Goal: Navigation & Orientation: Find specific page/section

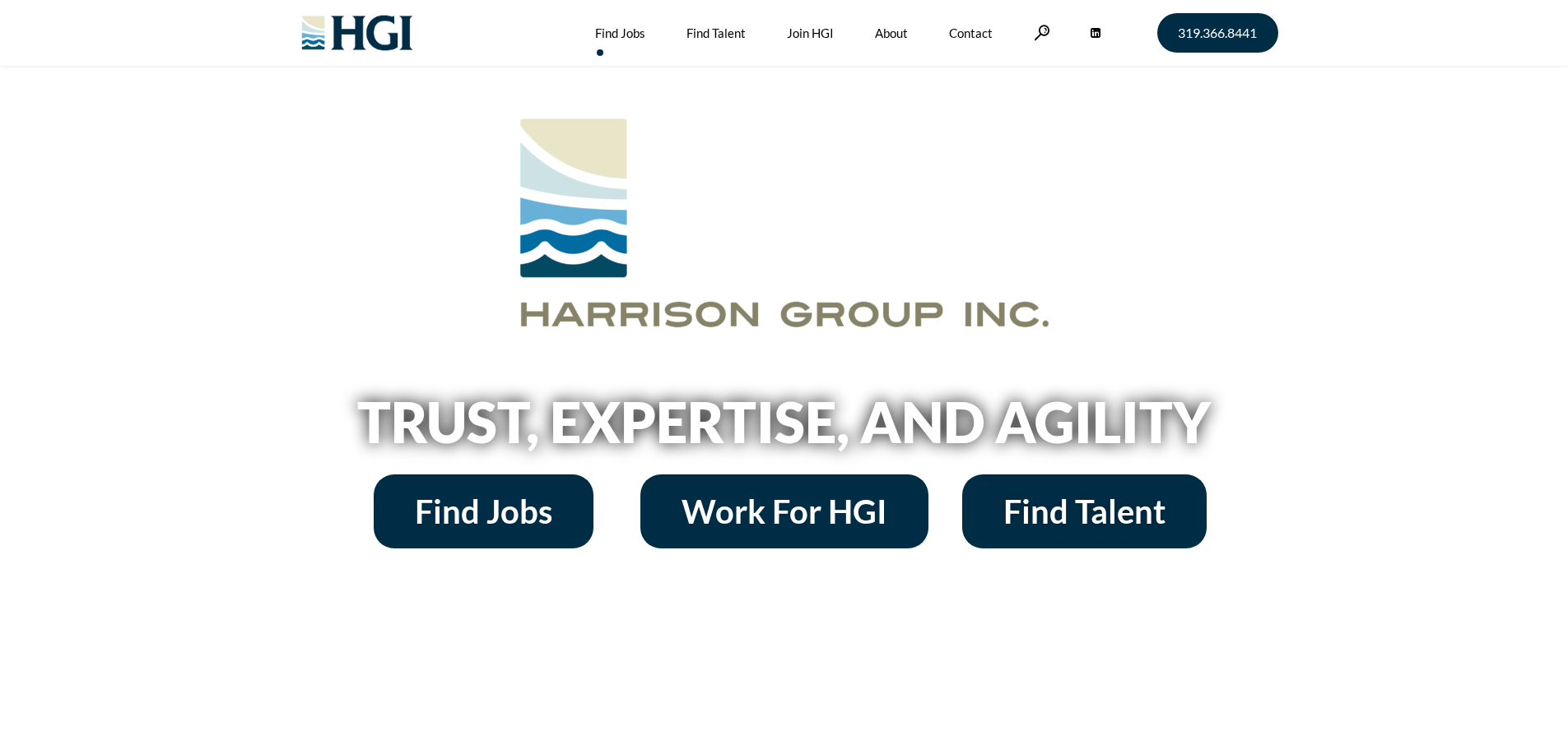
click at [634, 30] on link "Find Jobs" at bounding box center [619, 33] width 50 height 66
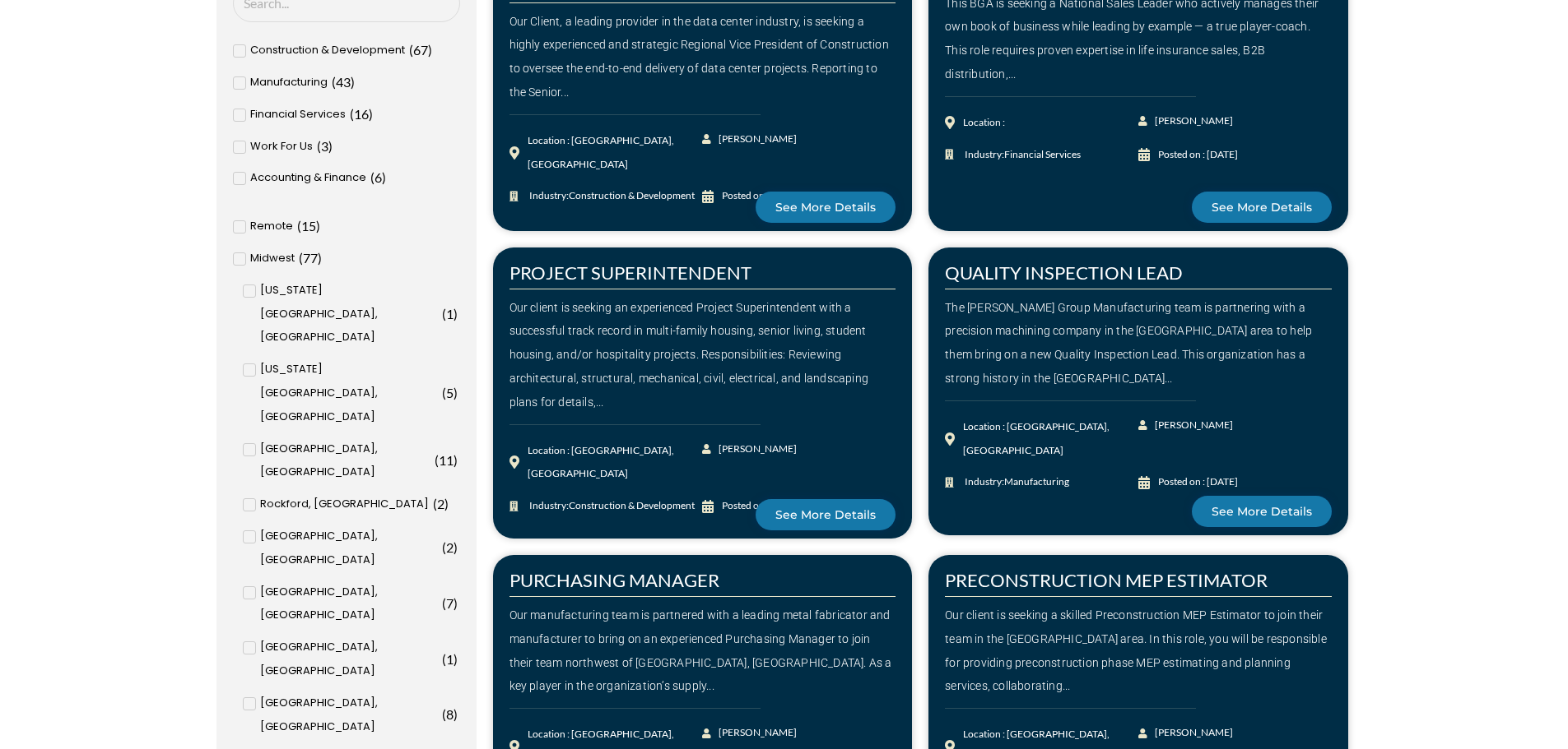
scroll to position [740, 0]
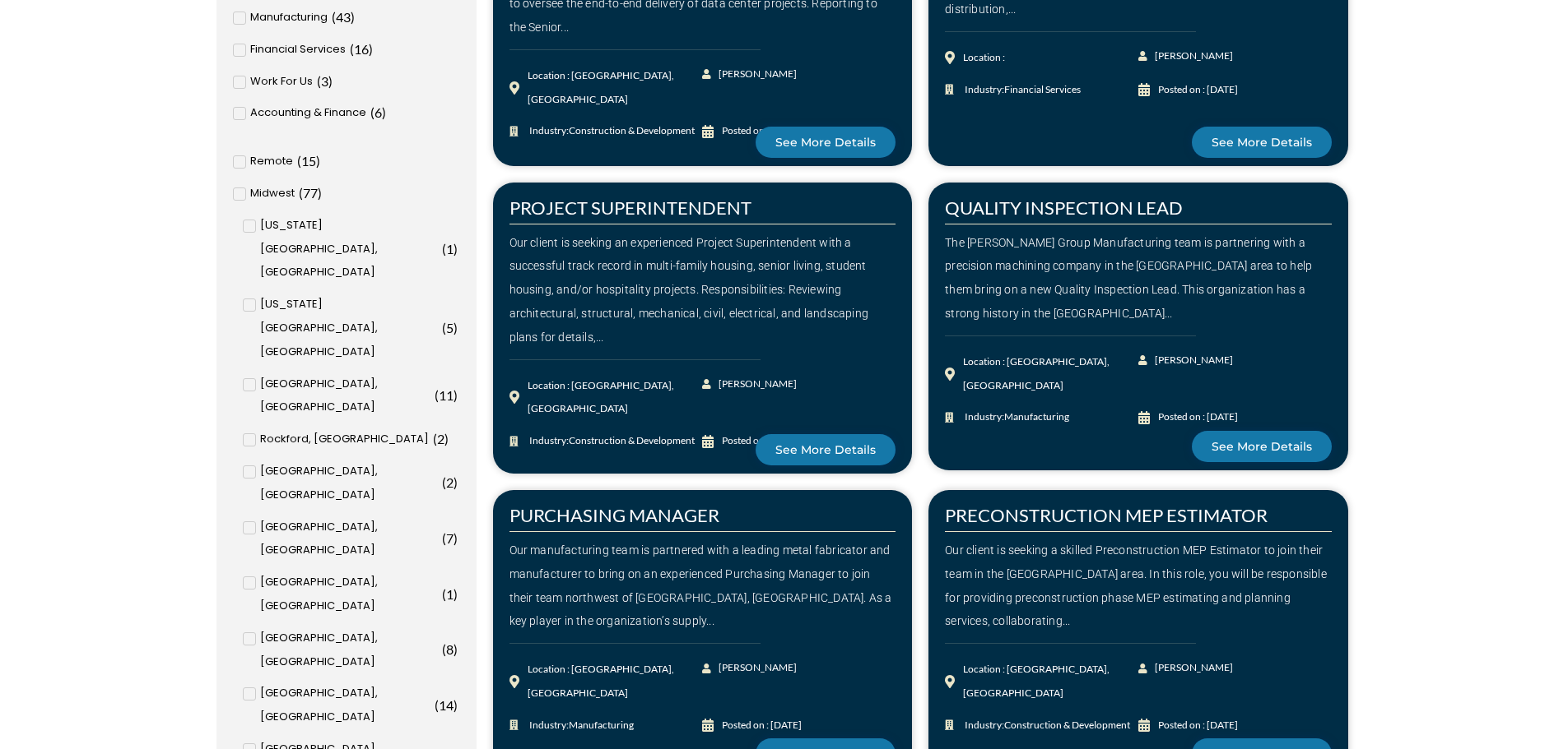
click at [251, 634] on icon at bounding box center [249, 639] width 6 height 10
click at [0, 0] on input "[GEOGRAPHIC_DATA], [GEOGRAPHIC_DATA] ( 8 )" at bounding box center [0, 0] width 0 height 0
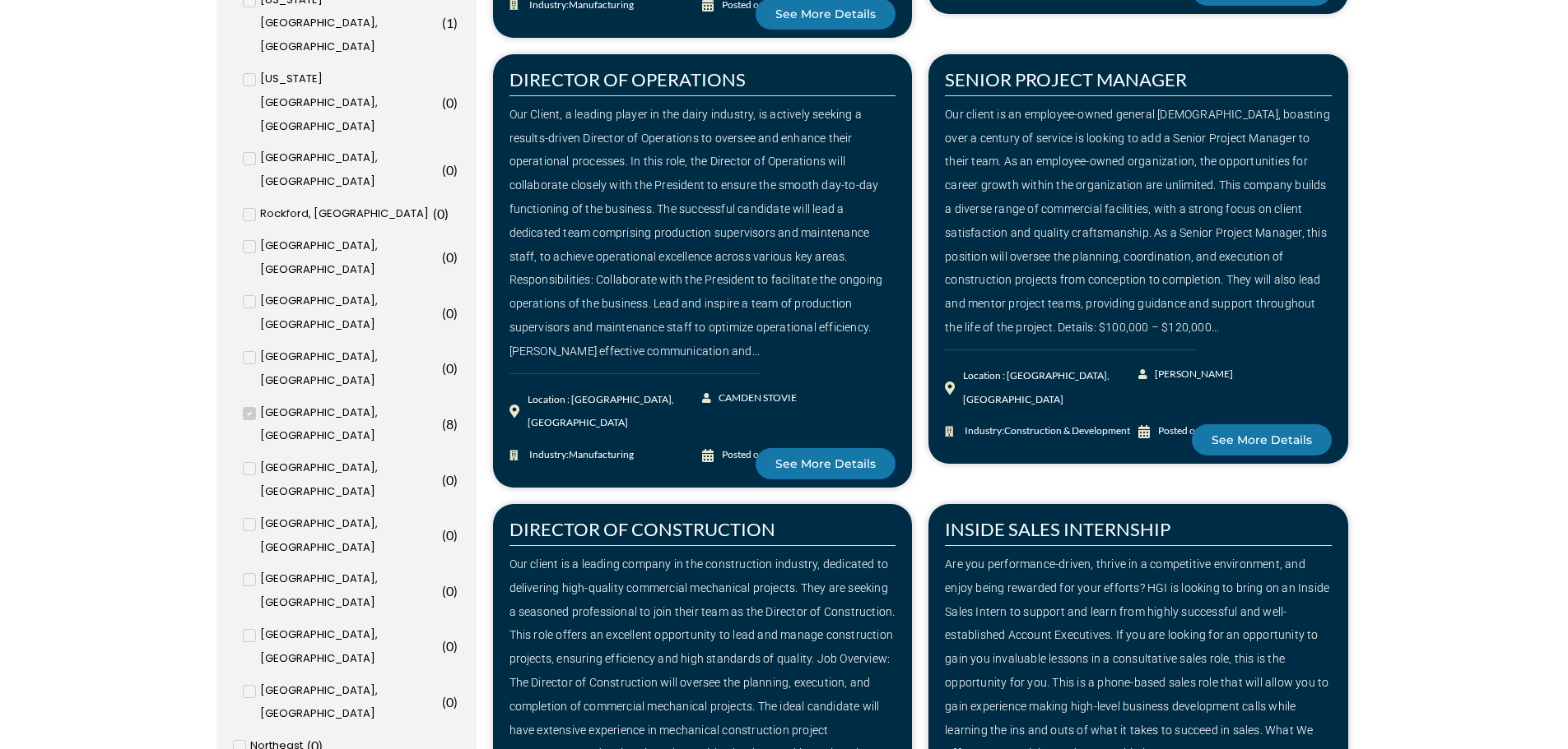
scroll to position [788, 0]
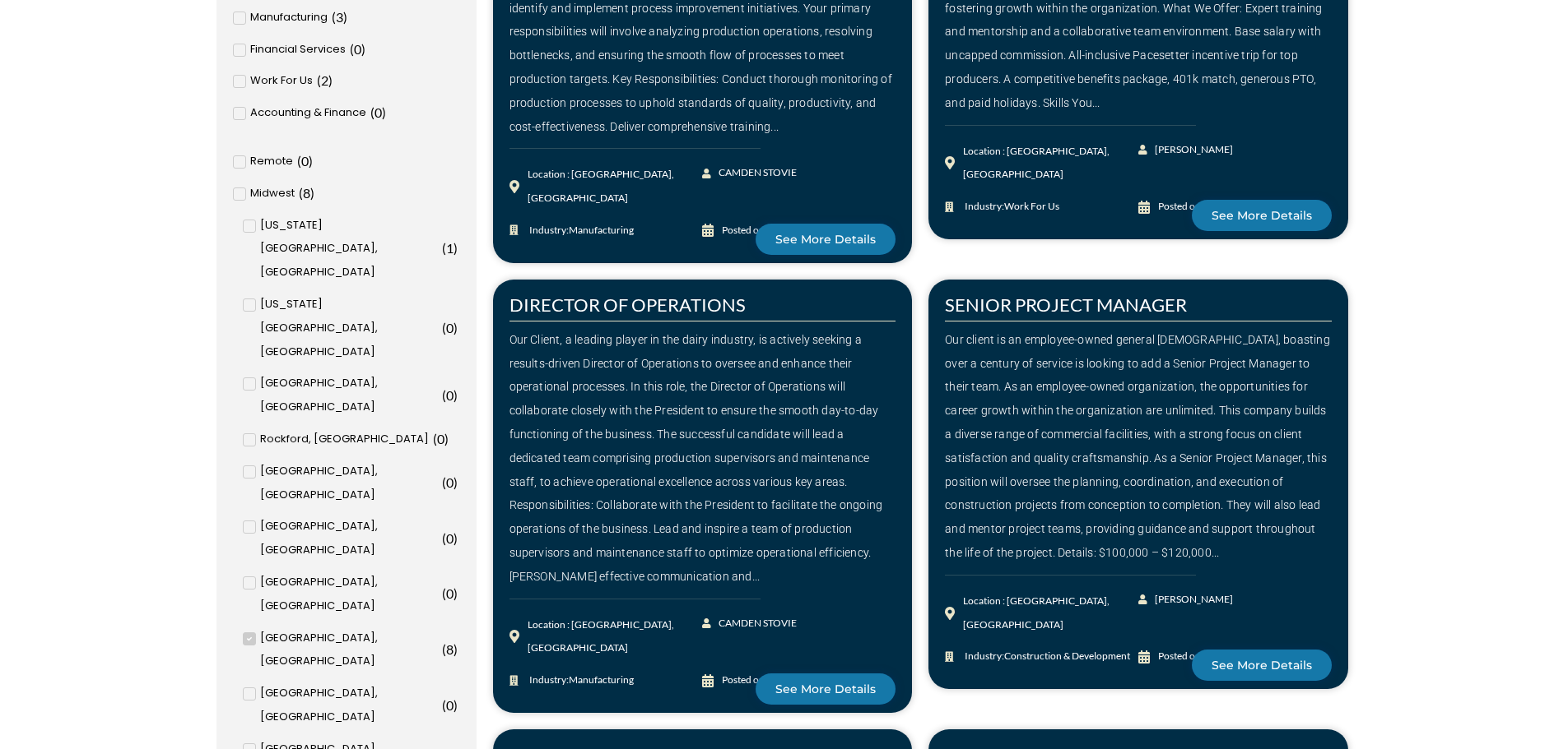
click at [247, 634] on icon at bounding box center [249, 639] width 6 height 10
click at [0, 0] on input "[GEOGRAPHIC_DATA], [GEOGRAPHIC_DATA] ( 8 )" at bounding box center [0, 0] width 0 height 0
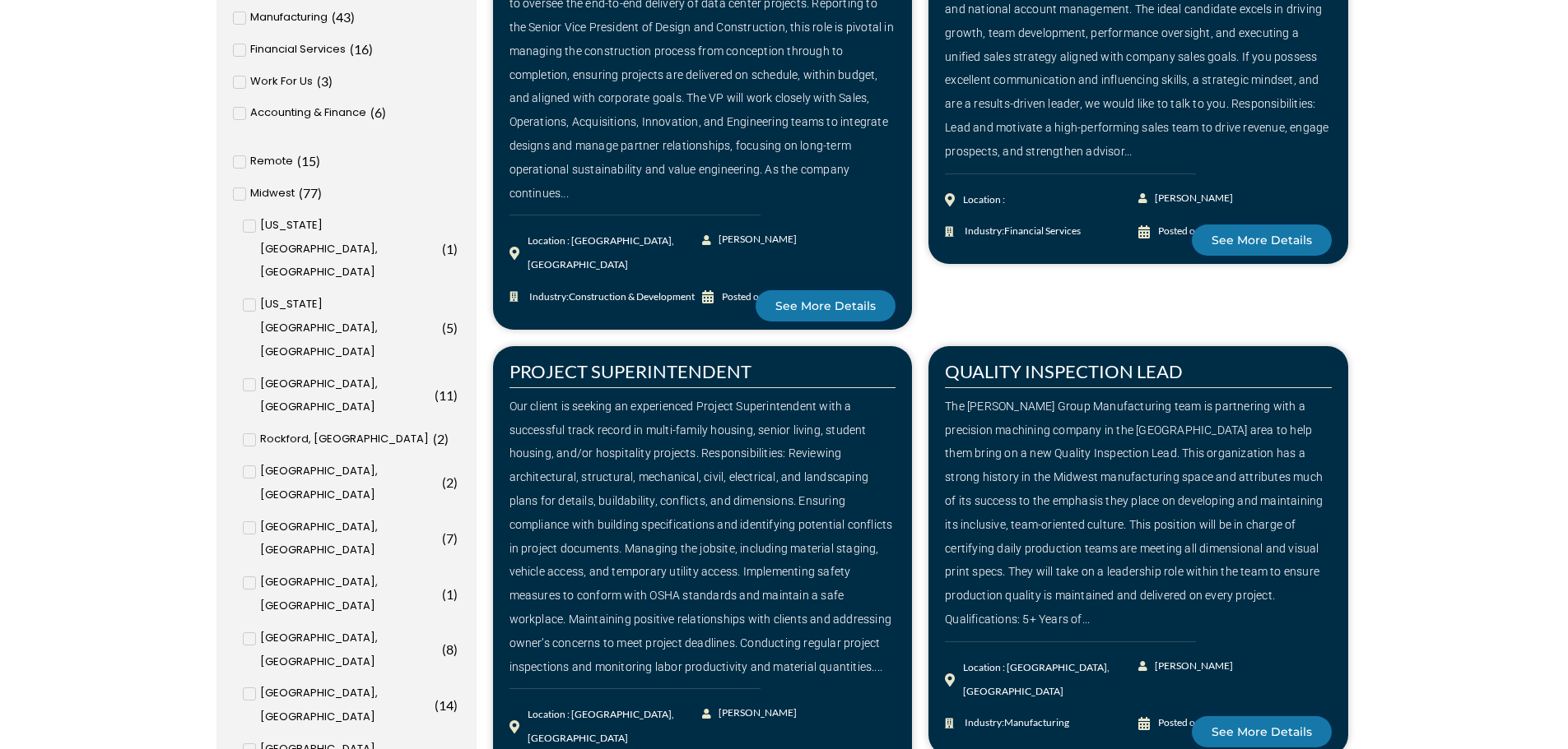
click at [251, 227] on icon at bounding box center [249, 227] width 6 height 10
click at [0, 0] on input "[US_STATE][GEOGRAPHIC_DATA], [GEOGRAPHIC_DATA] ( 1 )" at bounding box center [0, 0] width 0 height 0
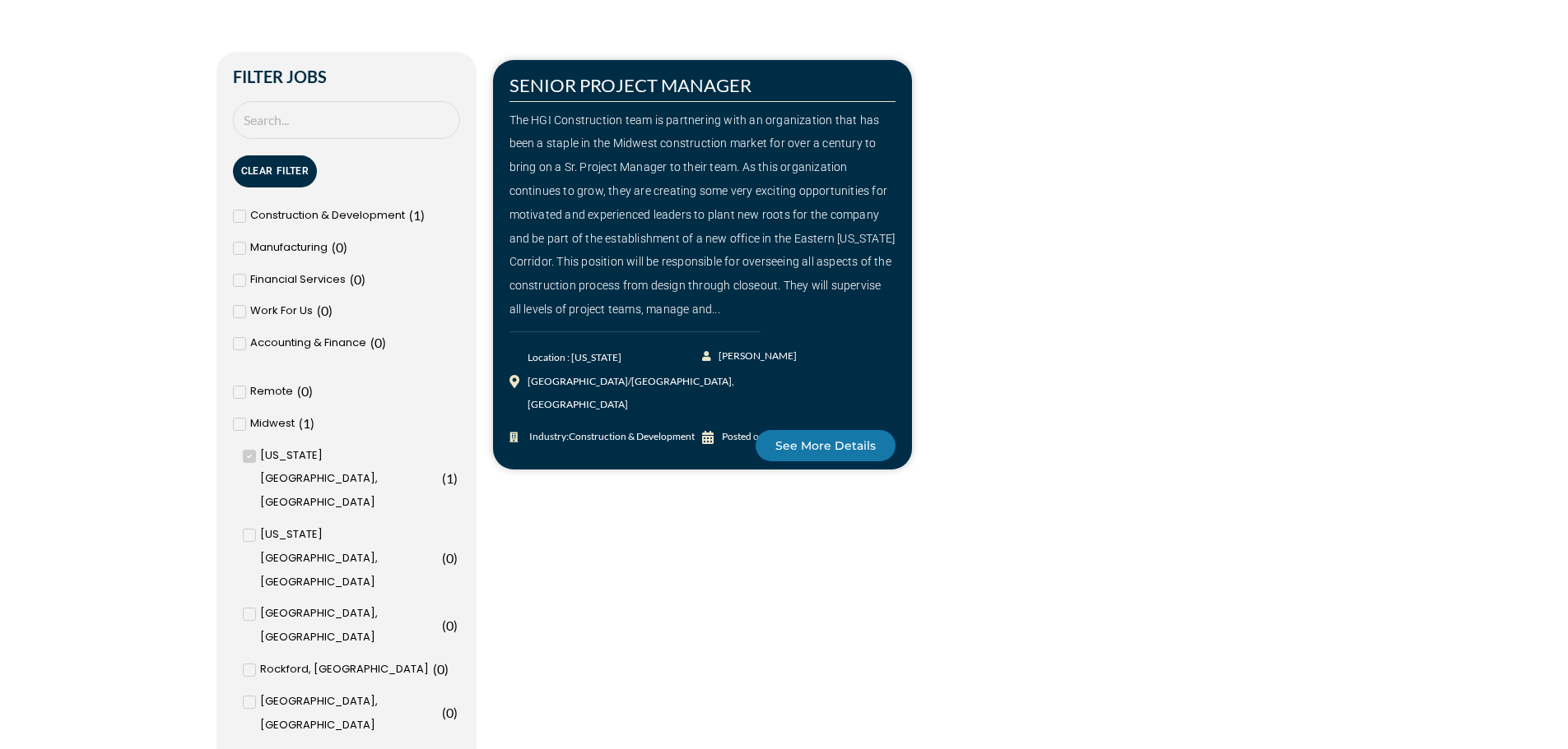
scroll to position [542, 0]
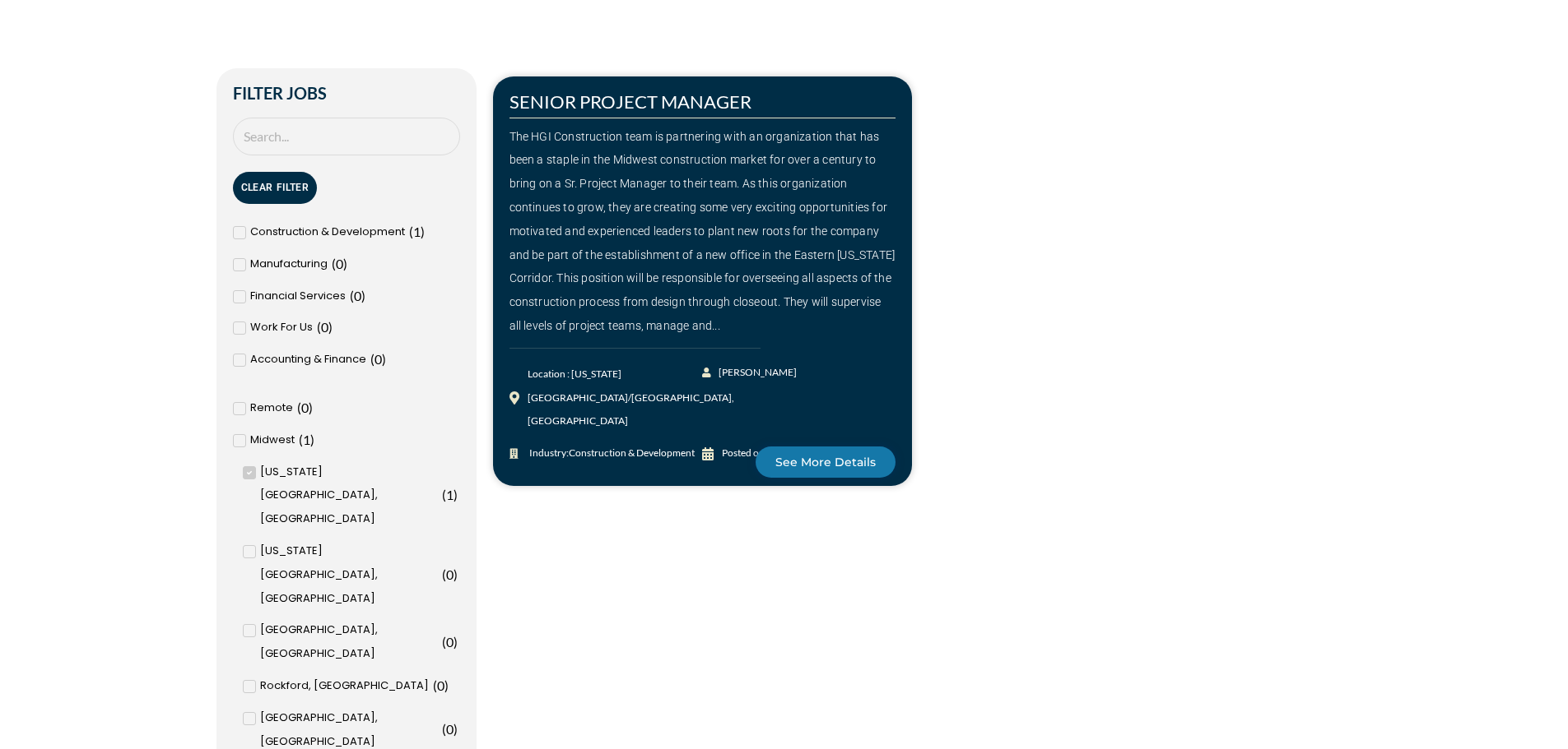
click at [248, 474] on icon at bounding box center [249, 473] width 6 height 10
click at [0, 0] on input "[US_STATE][GEOGRAPHIC_DATA], [GEOGRAPHIC_DATA] ( 1 )" at bounding box center [0, 0] width 0 height 0
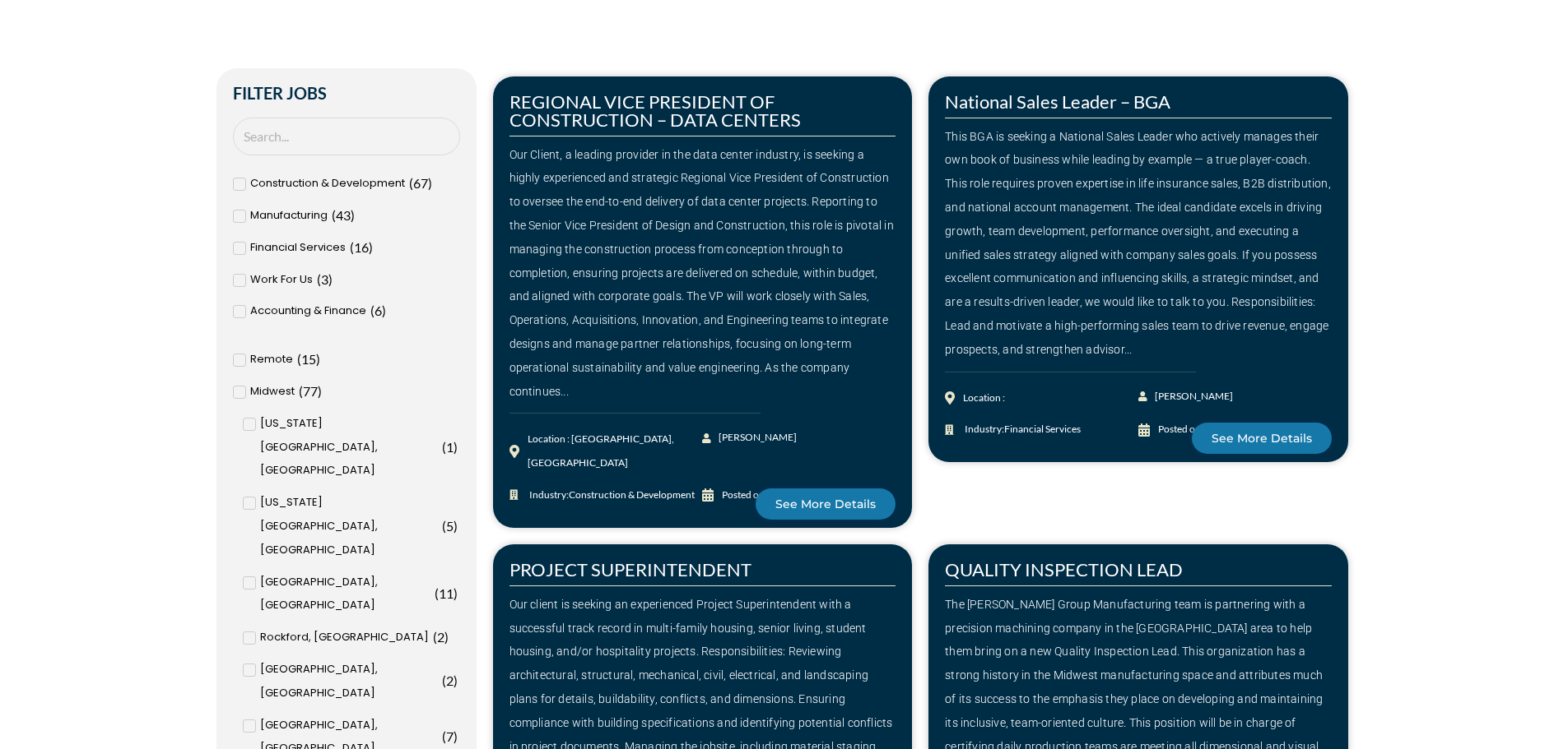
click at [239, 311] on icon at bounding box center [240, 311] width 6 height 10
click at [0, 0] on input "Accounting & Finance ( 6 )" at bounding box center [0, 0] width 0 height 0
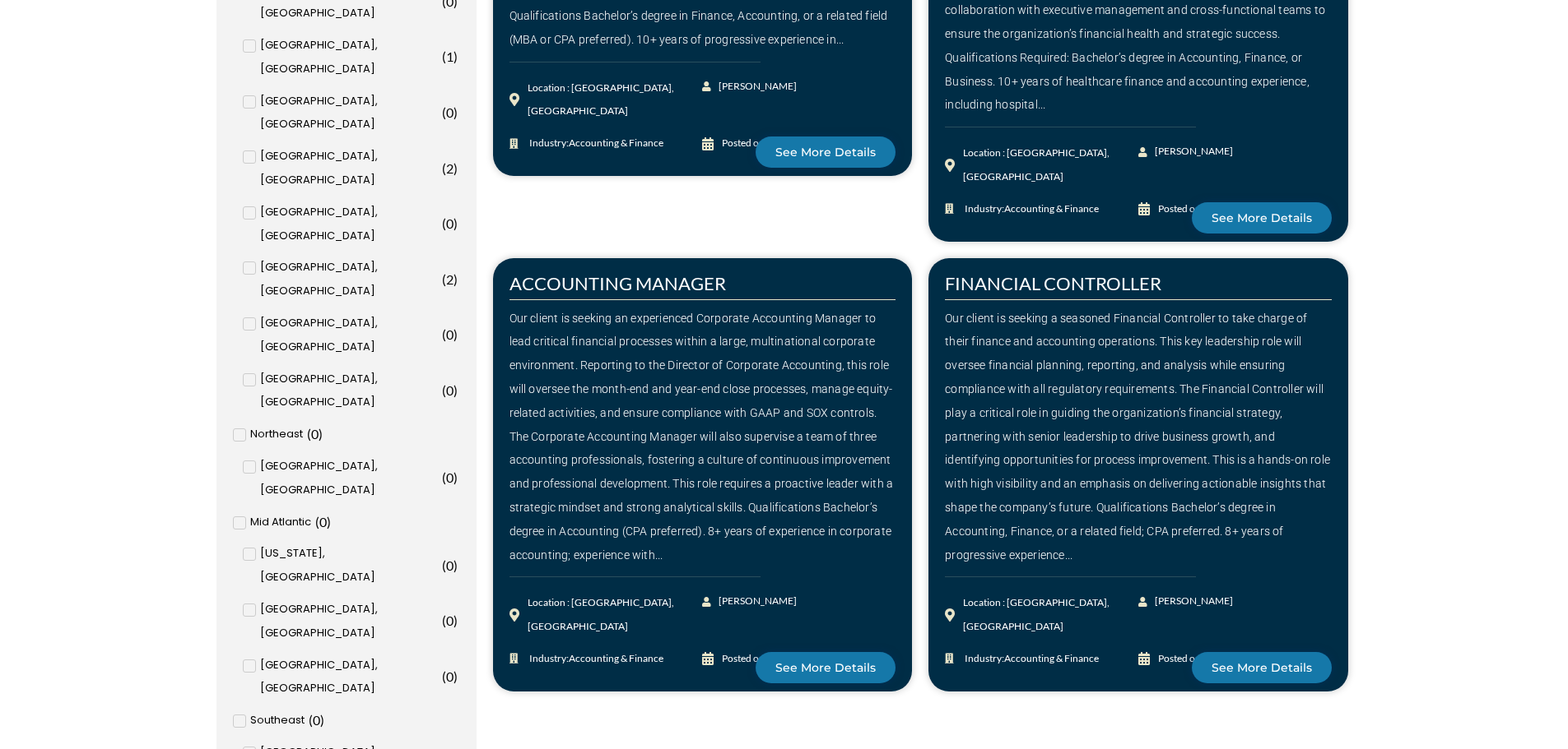
scroll to position [1611, 0]
